Goal: Navigation & Orientation: Find specific page/section

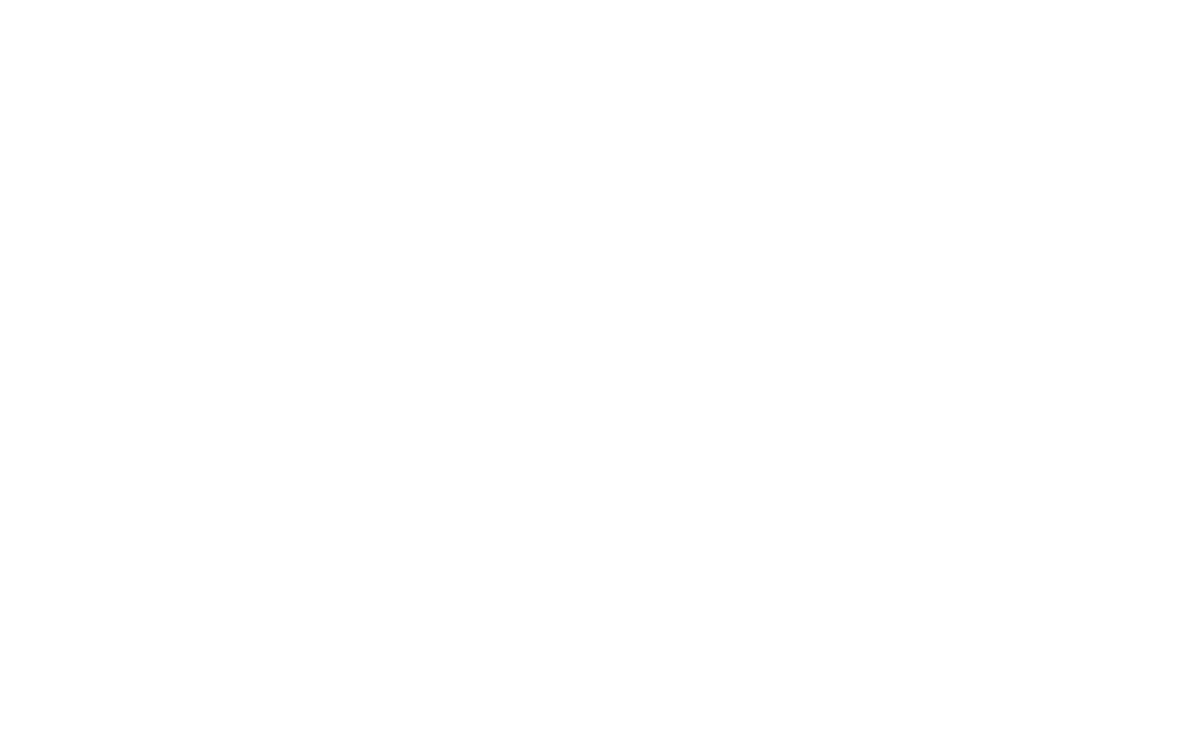
select select "******"
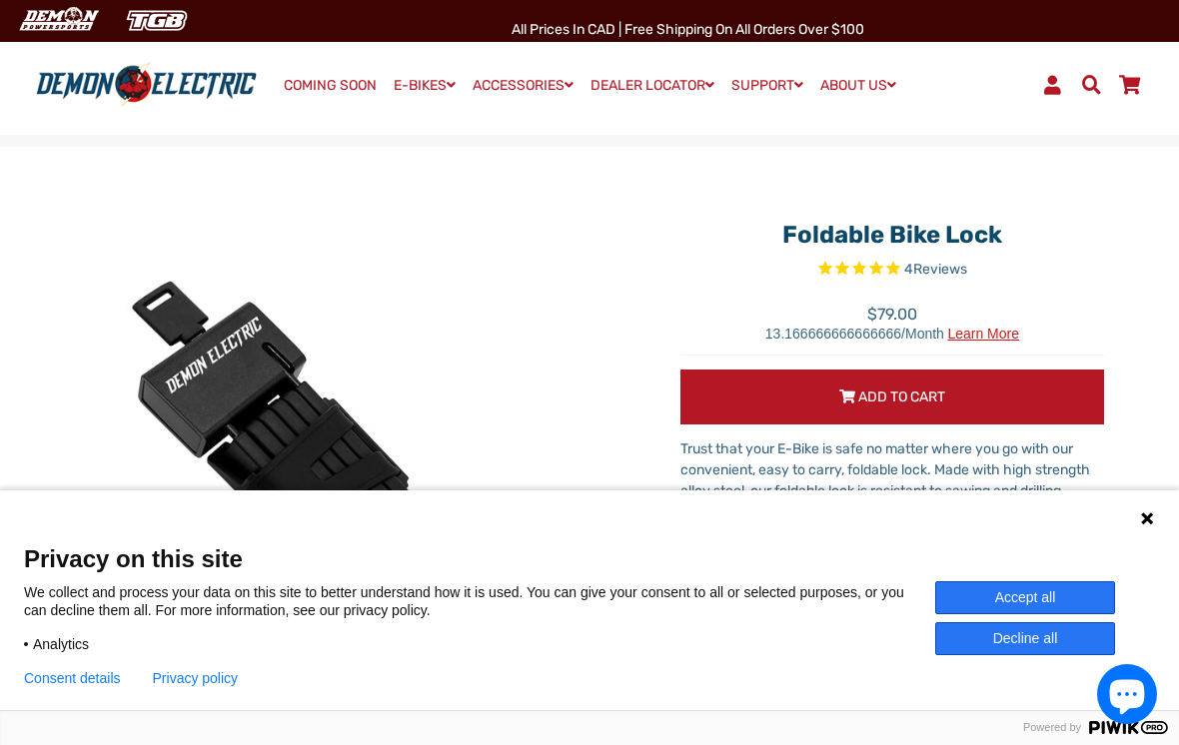
click at [1088, 600] on button "Accept all" at bounding box center [1025, 597] width 180 height 33
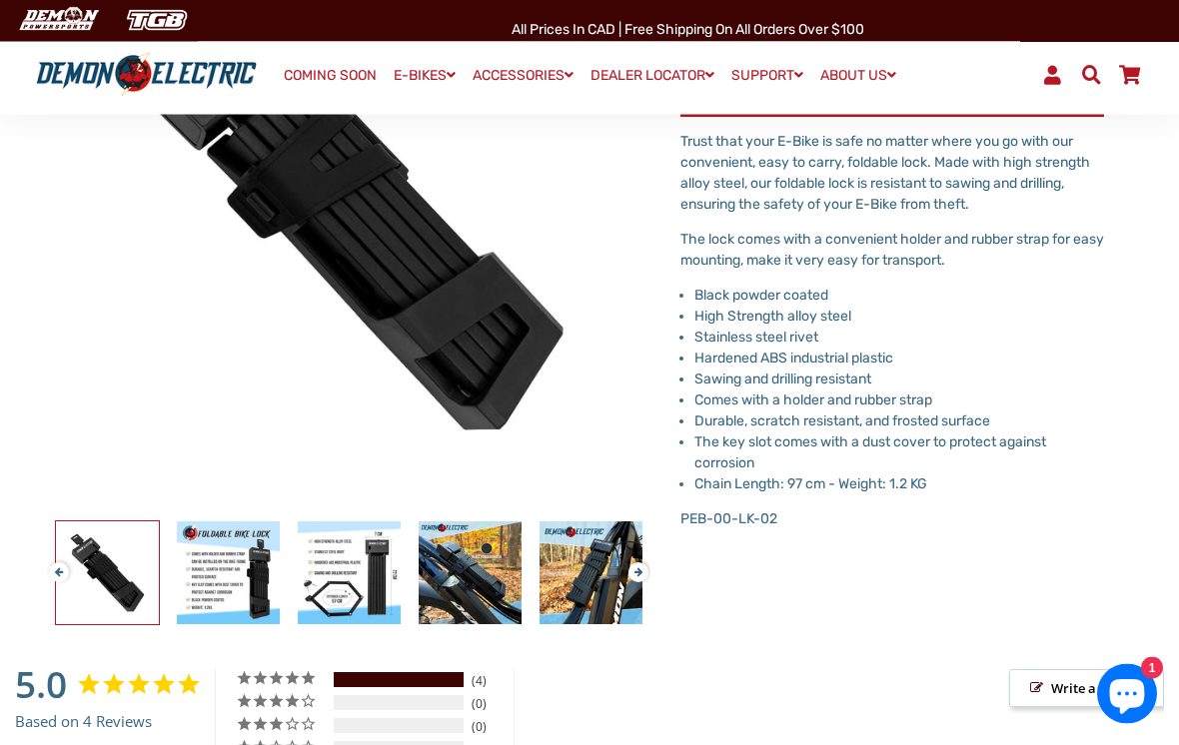
scroll to position [309, 0]
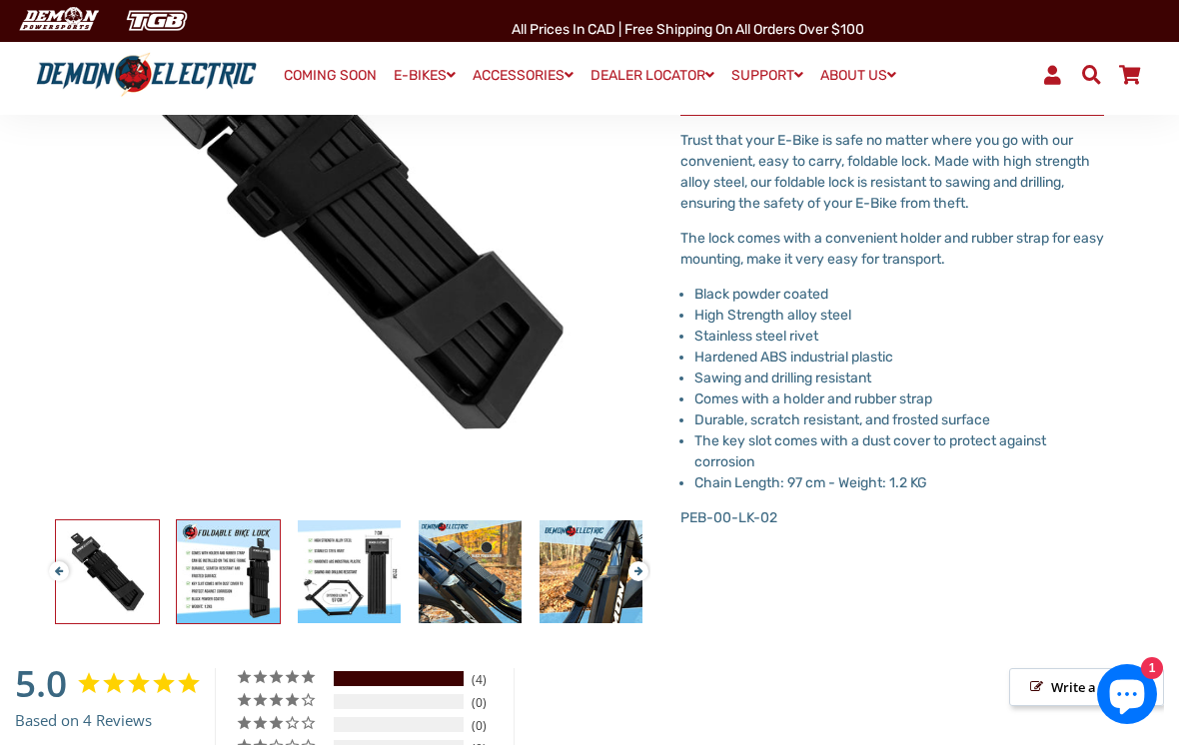
click at [215, 587] on img at bounding box center [228, 572] width 103 height 103
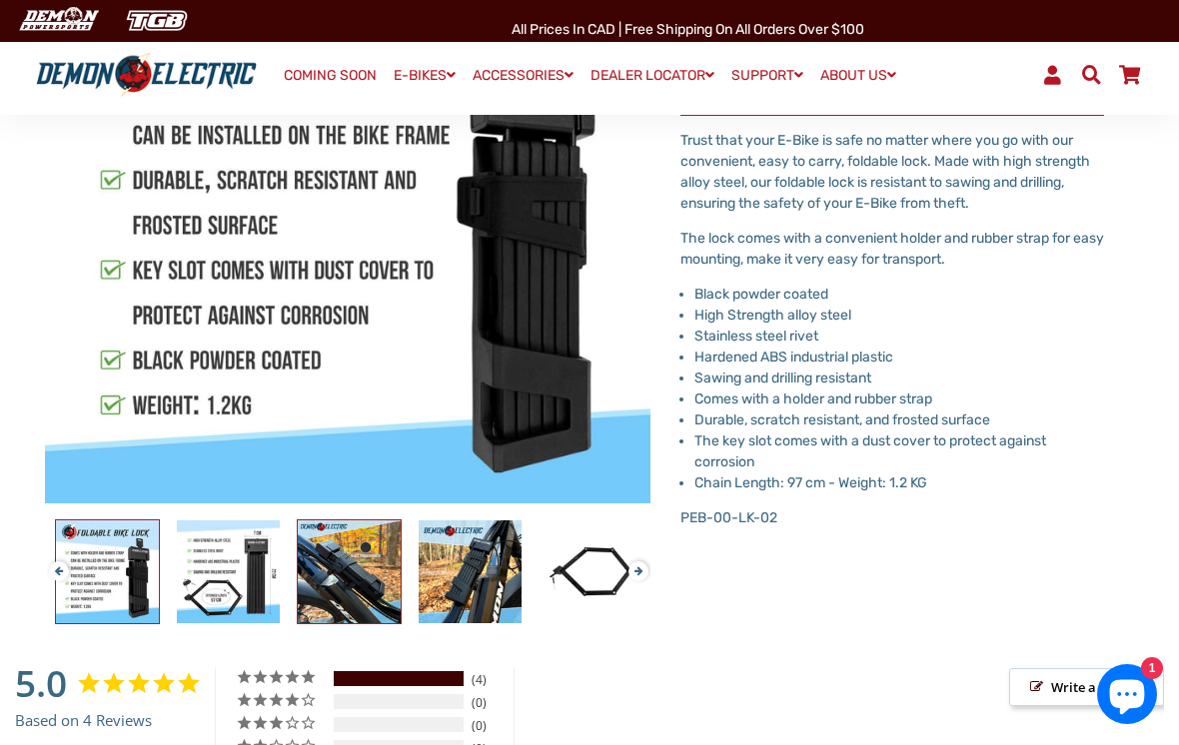
click at [363, 568] on img at bounding box center [349, 572] width 103 height 103
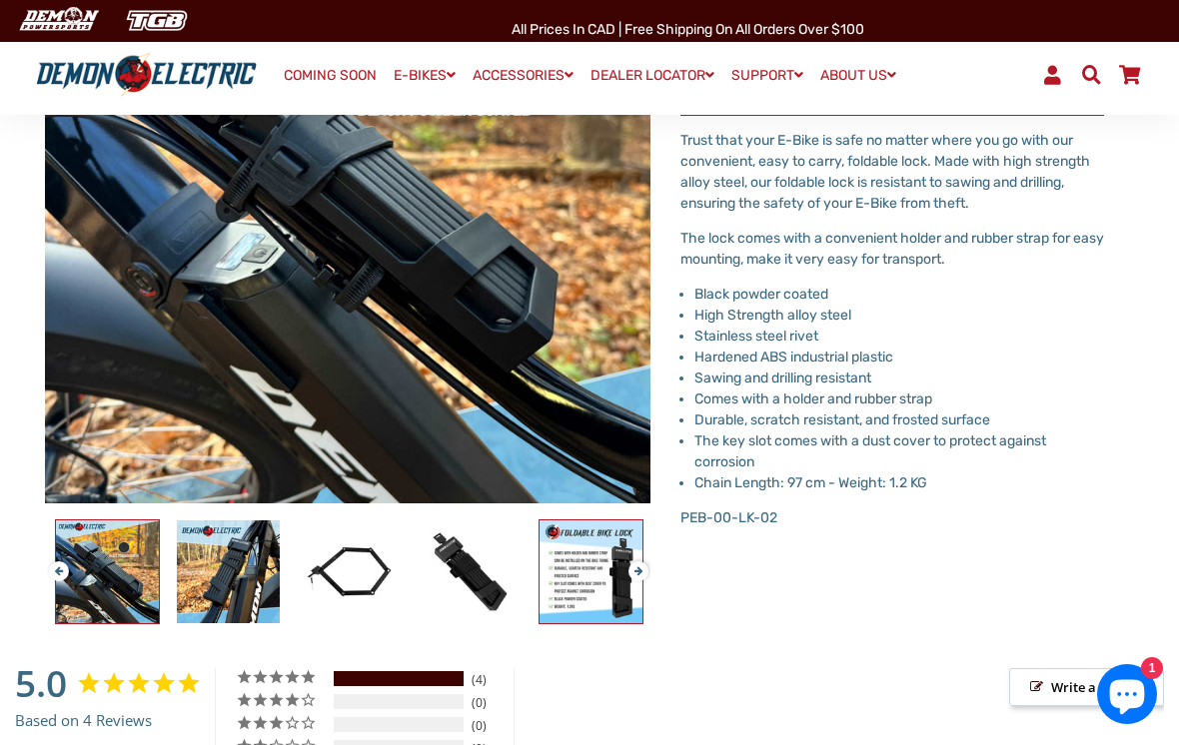
click at [615, 584] on img at bounding box center [590, 572] width 103 height 103
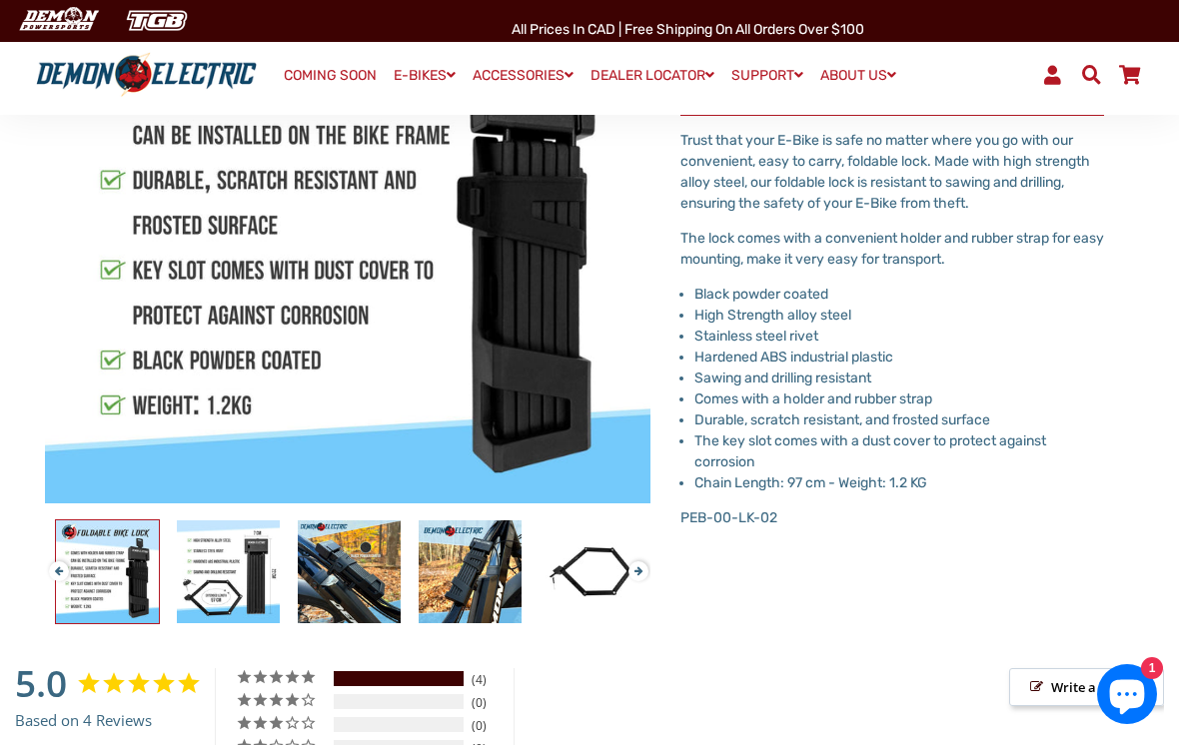
click at [1080, 354] on li "Hardened ABS industrial plastic" at bounding box center [899, 357] width 410 height 21
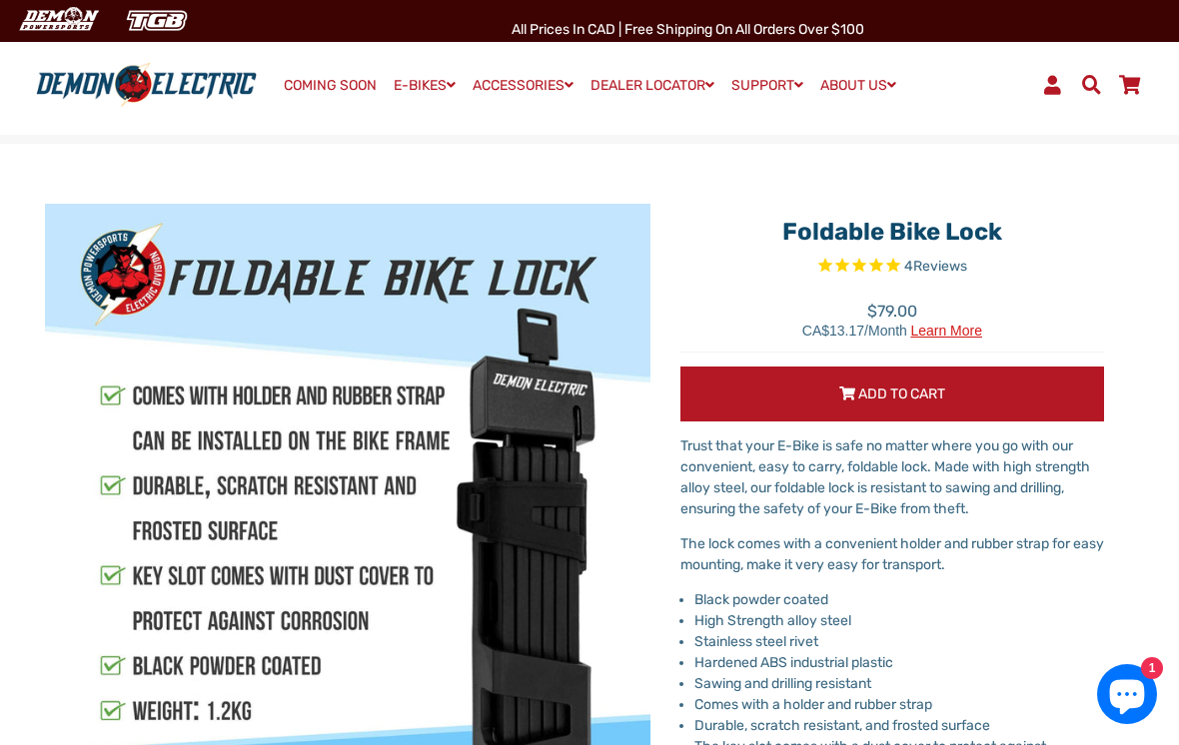
scroll to position [0, 0]
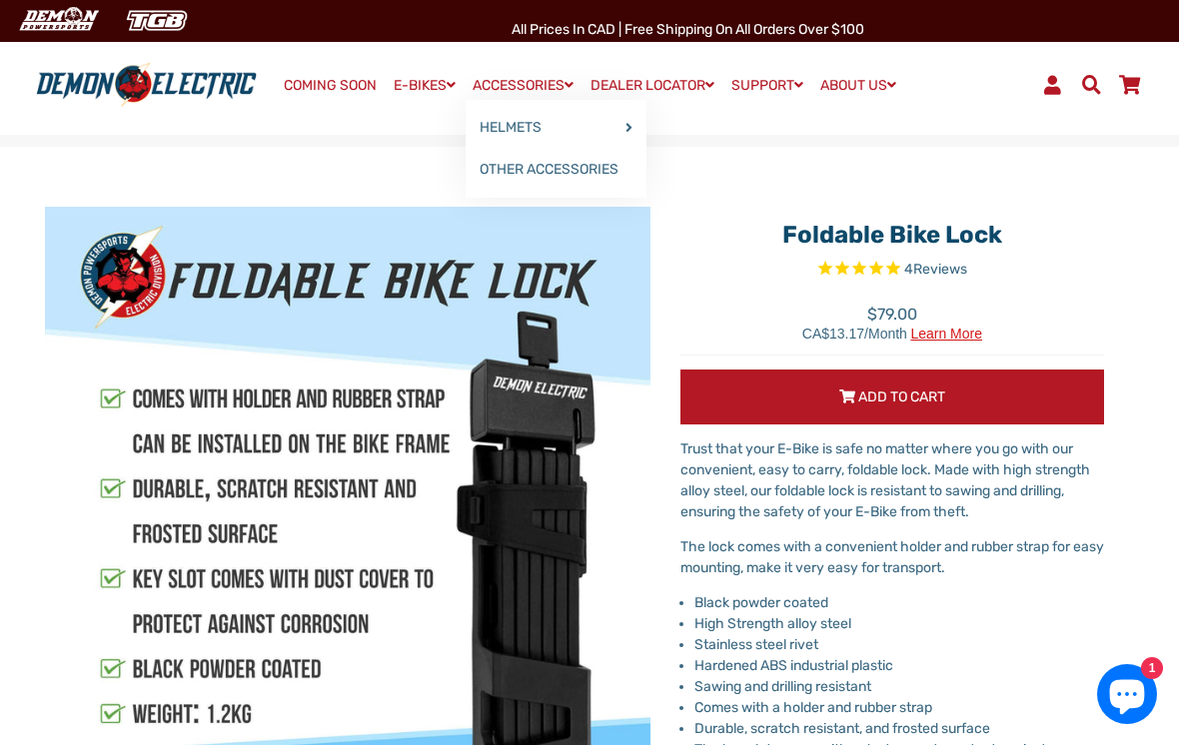
click at [559, 178] on link "OTHER ACCESSORIES" at bounding box center [556, 170] width 181 height 42
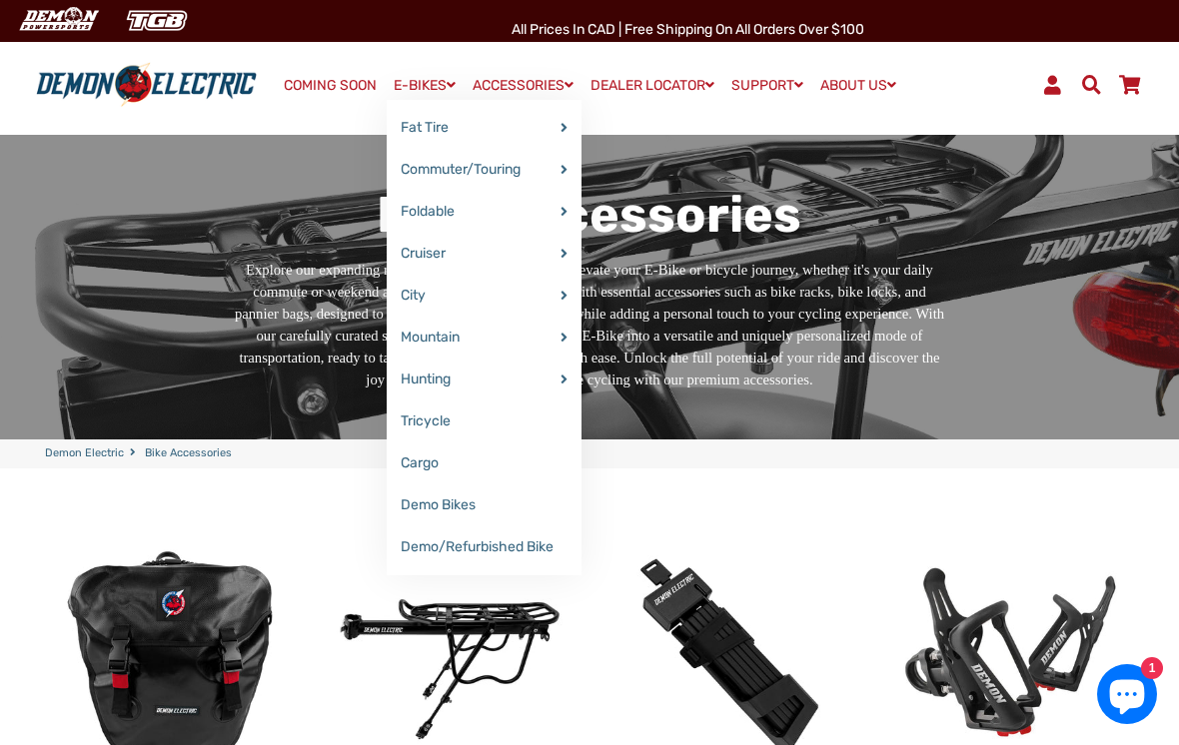
click at [339, 78] on link "COMING SOON" at bounding box center [330, 86] width 107 height 28
